Goal: Information Seeking & Learning: Understand process/instructions

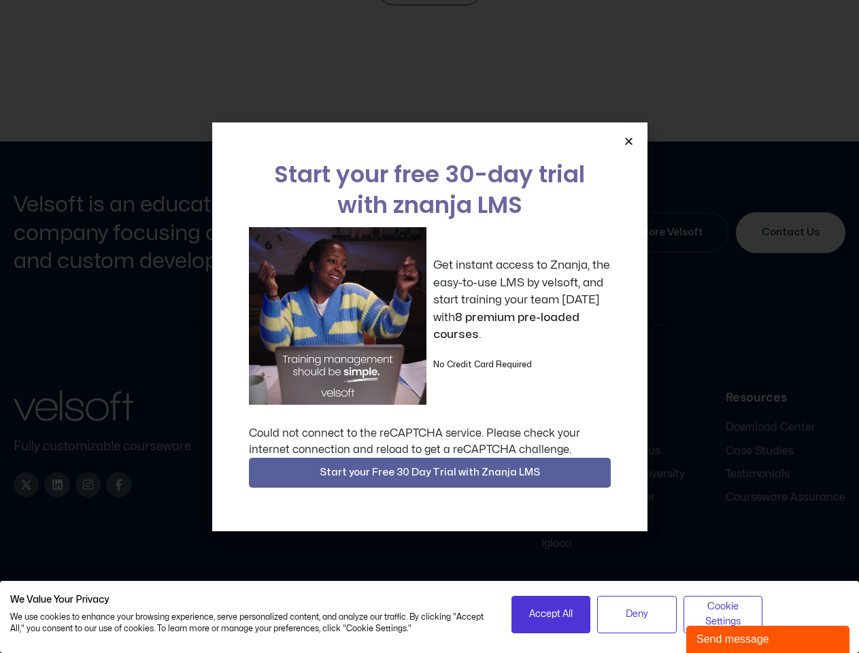
click at [429, 326] on div "Get instant access to Znanja, the easy-to-use LMS by velsoft, and start trainin…" at bounding box center [430, 315] width 362 height 177
click at [628, 141] on icon "Close" at bounding box center [628, 141] width 10 height 10
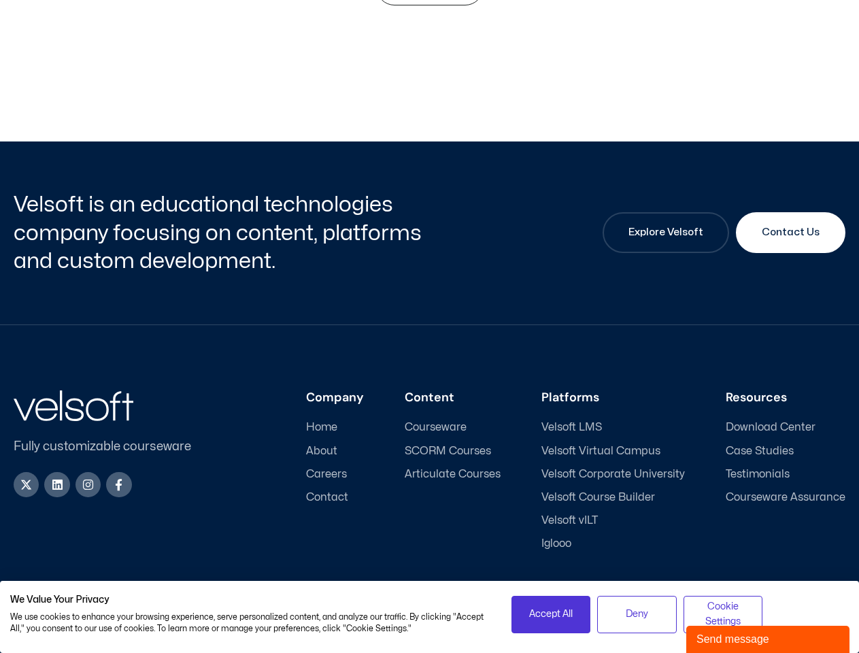
click at [430, 472] on div "Company Home About Careers Contact Content Courseware SCORM Courses Articulate …" at bounding box center [528, 470] width 631 height 160
click at [551, 614] on span "Accept All" at bounding box center [551, 613] width 44 height 15
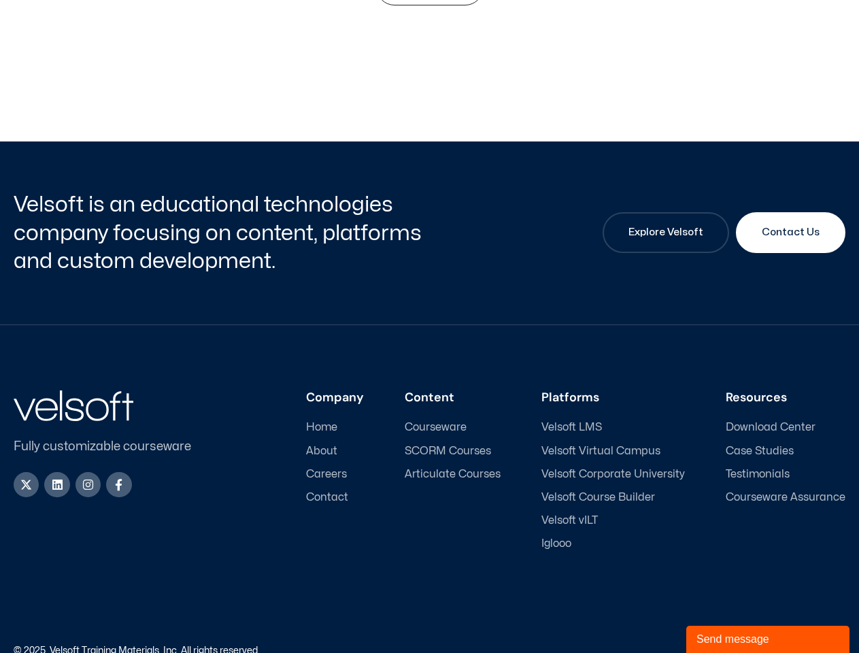
click at [636, 646] on div "Accessibility Policy | Privacy Policy" at bounding box center [638, 651] width 416 height 10
click at [723, 646] on link "Accessibility Policy" at bounding box center [728, 650] width 82 height 9
click at [767, 639] on div "Send message" at bounding box center [767, 639] width 143 height 16
